Goal: Information Seeking & Learning: Check status

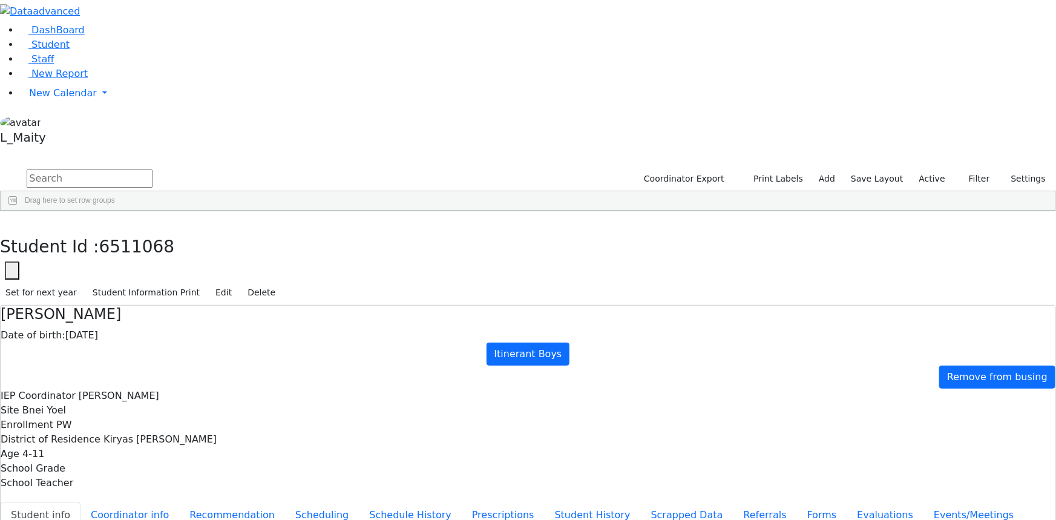
scroll to position [220, 0]
click at [18, 211] on button "button" at bounding box center [9, 223] width 18 height 25
click at [152, 169] on input "text" at bounding box center [90, 178] width 126 height 18
type input "[PERSON_NAME]"
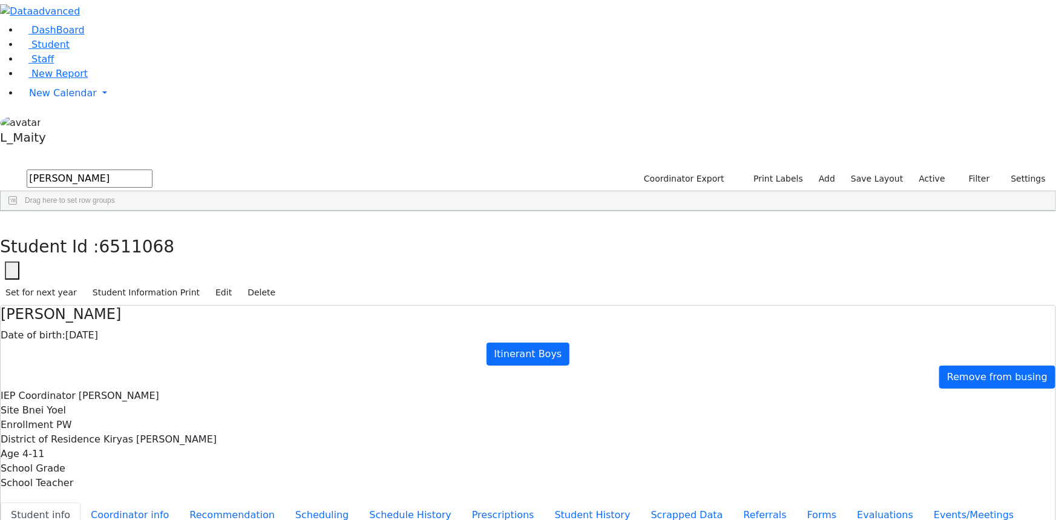
click at [285, 502] on button "Recommendation" at bounding box center [232, 514] width 106 height 25
checkbox input "true"
click at [18, 211] on button "button" at bounding box center [9, 223] width 18 height 25
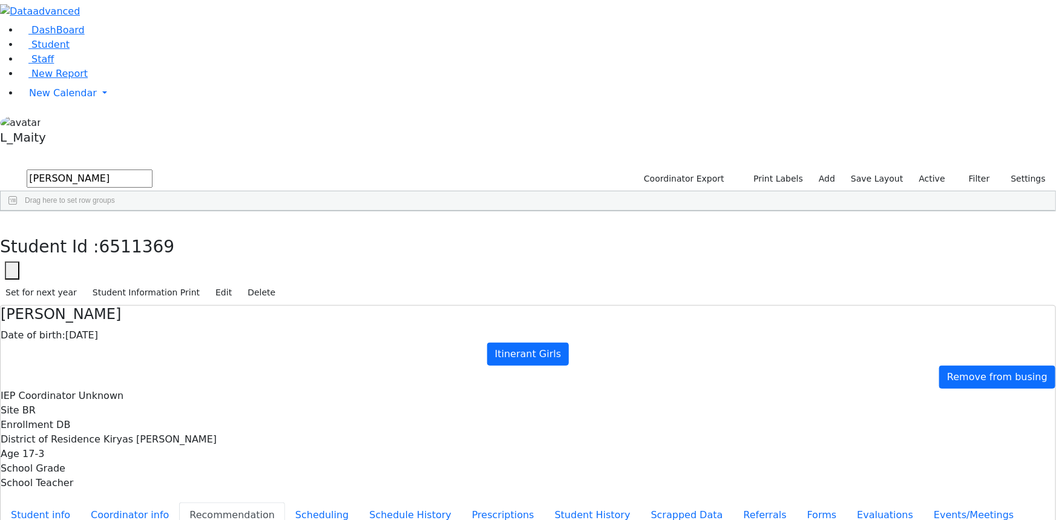
click at [80, 502] on button "Student info" at bounding box center [41, 514] width 80 height 25
click at [280, 502] on button "Recommendation" at bounding box center [232, 514] width 106 height 25
